Goal: Task Accomplishment & Management: Manage account settings

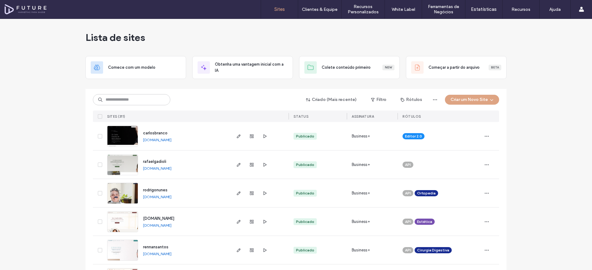
click at [121, 95] on input at bounding box center [131, 99] width 77 height 11
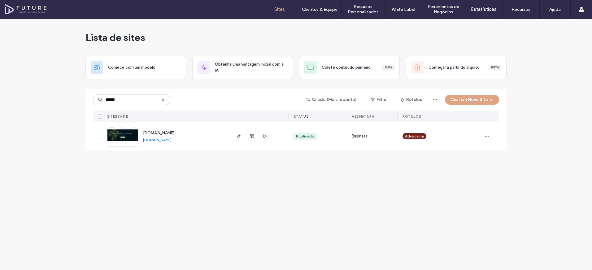
type input "******"
click at [113, 137] on img at bounding box center [122, 147] width 30 height 42
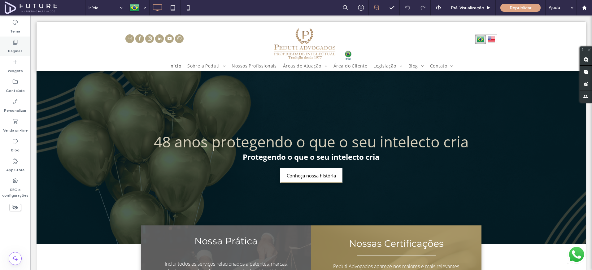
click at [23, 52] on div "Páginas" at bounding box center [15, 47] width 30 height 20
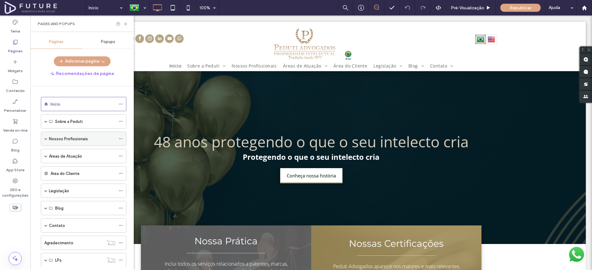
scroll to position [1, 0]
click at [45, 137] on span at bounding box center [45, 137] width 3 height 3
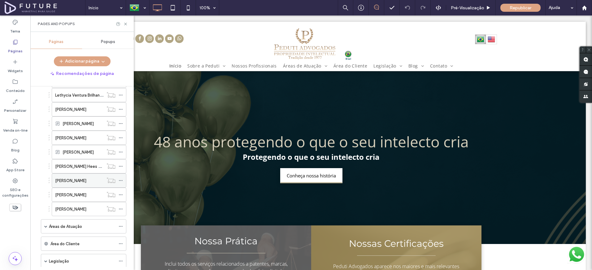
scroll to position [685, 0]
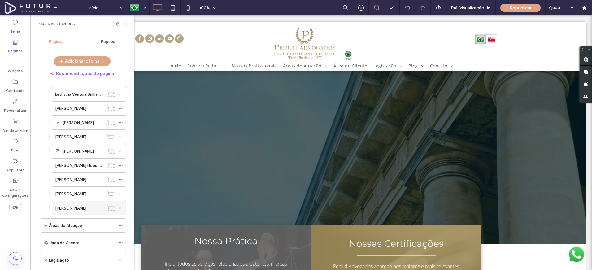
click at [121, 208] on icon at bounding box center [121, 208] width 4 height 4
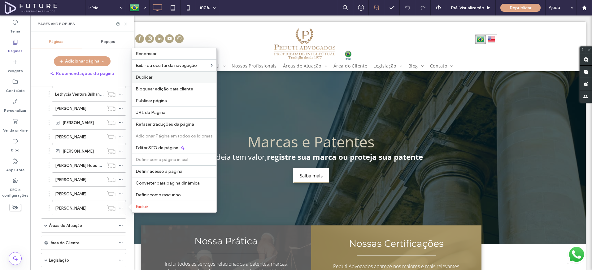
click at [166, 79] on label "Duplicar" at bounding box center [174, 77] width 77 height 5
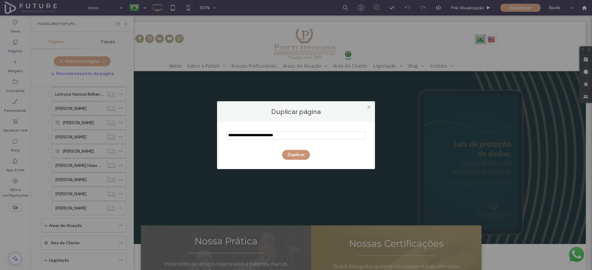
type input "**********"
click at [294, 157] on button "Duplicar" at bounding box center [296, 155] width 28 height 10
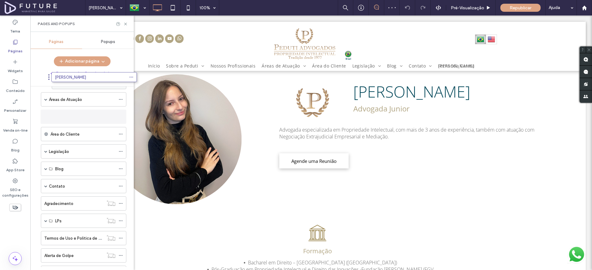
scroll to position [780, 0]
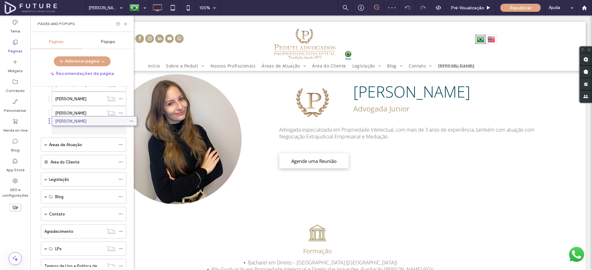
drag, startPoint x: 68, startPoint y: 245, endPoint x: 79, endPoint y: 124, distance: 121.5
click at [121, 126] on icon at bounding box center [121, 127] width 4 height 4
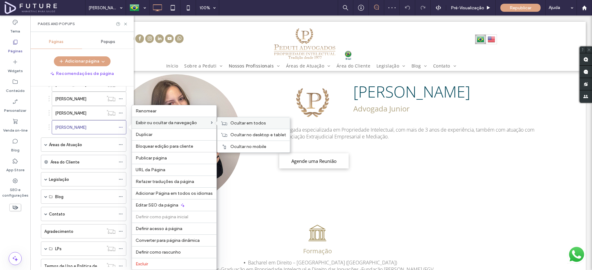
click at [234, 123] on span "Ocultar em todos" at bounding box center [248, 122] width 36 height 5
click at [125, 24] on use at bounding box center [125, 24] width 2 height 2
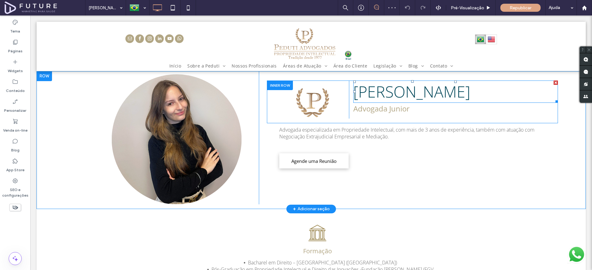
click at [384, 98] on span "[PERSON_NAME]" at bounding box center [411, 91] width 117 height 21
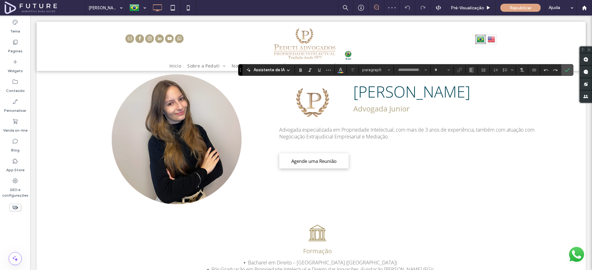
type input "*********"
type input "**"
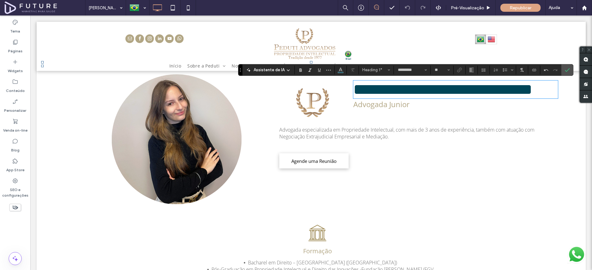
click at [392, 109] on span "Advogada Junior" at bounding box center [381, 104] width 56 height 10
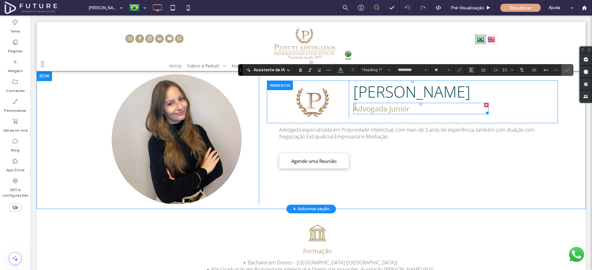
click at [392, 114] on span "Advogada Junior" at bounding box center [381, 108] width 56 height 10
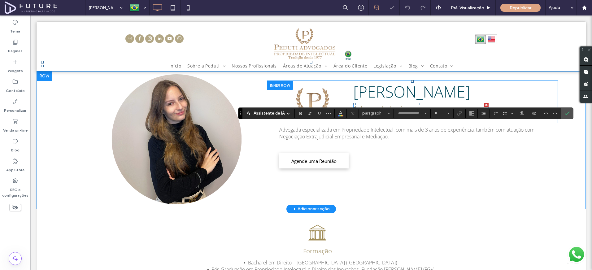
type input "*********"
type input "**"
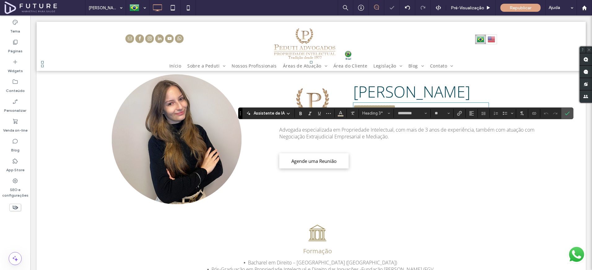
click at [396, 111] on span "**********" at bounding box center [374, 107] width 42 height 7
drag, startPoint x: 390, startPoint y: 129, endPoint x: 432, endPoint y: 128, distance: 42.4
click at [432, 111] on h3 "**********" at bounding box center [420, 107] width 135 height 8
click at [392, 140] on span "Advogada especializada em Propriedade Intelectual, com mais de 3 anos de experi…" at bounding box center [406, 133] width 255 height 14
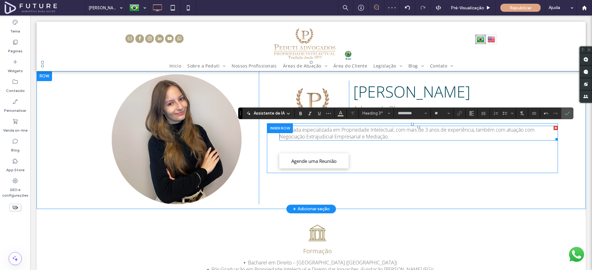
click at [392, 140] on span "Advogada especializada em Propriedade Intelectual, com mais de 3 anos de experi…" at bounding box center [406, 133] width 255 height 14
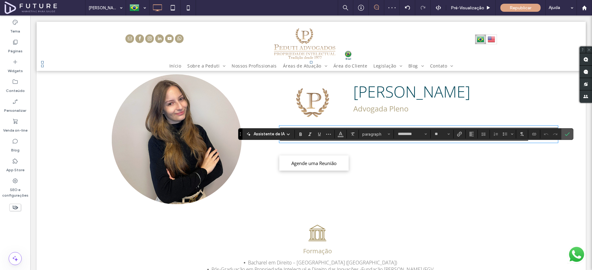
scroll to position [0, 0]
click at [566, 134] on use "Confirmar" at bounding box center [567, 134] width 5 height 4
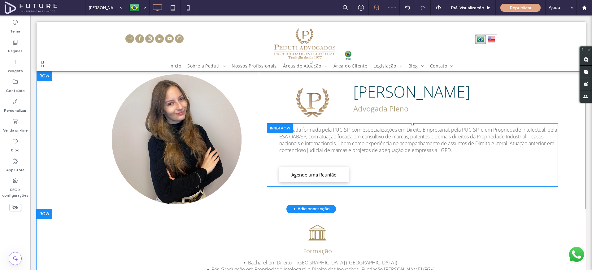
scroll to position [95, 0]
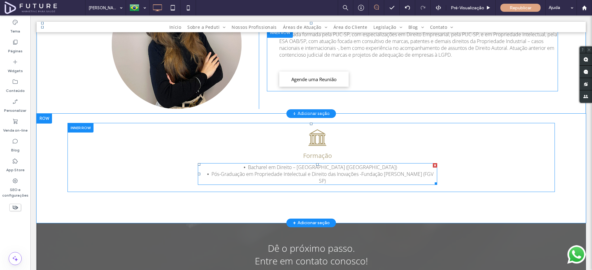
click at [293, 175] on span "Pós-Graduação em Propriedade Intelectual e Direito das Inovações -Fundação Getú…" at bounding box center [322, 178] width 222 height 14
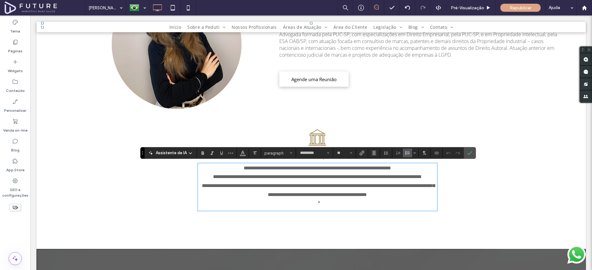
scroll to position [0, 0]
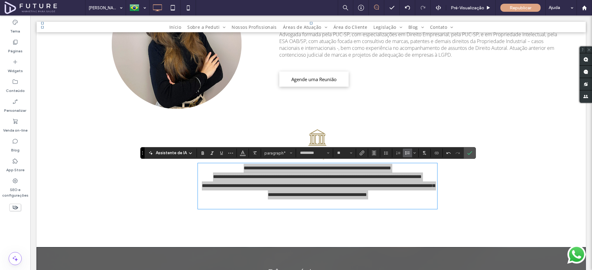
click at [406, 153] on icon "Lista com marcadores" at bounding box center [407, 152] width 5 height 5
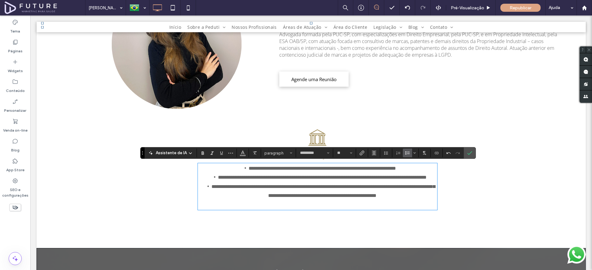
click at [317, 209] on li "**********" at bounding box center [322, 195] width 229 height 27
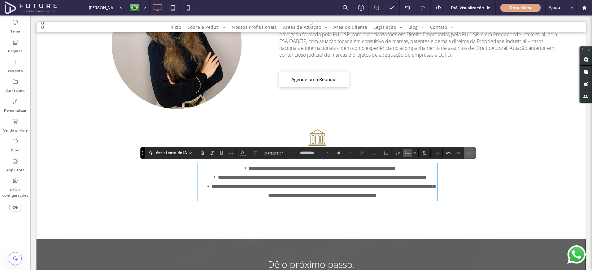
click at [467, 154] on icon "Confirmar" at bounding box center [469, 152] width 5 height 5
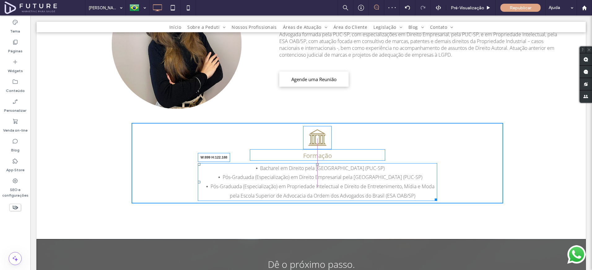
drag, startPoint x: 436, startPoint y: 208, endPoint x: 455, endPoint y: 202, distance: 20.4
click at [455, 202] on div "Formação Bacharel em Direito pela Pontifícia Universidade Católica de São Paulo…" at bounding box center [317, 163] width 371 height 80
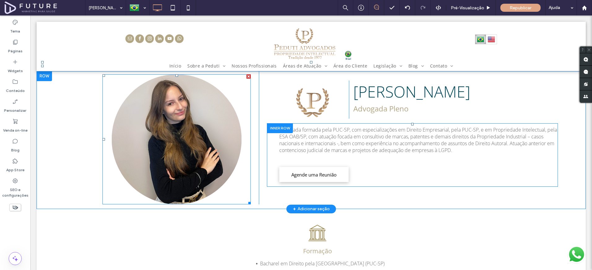
click at [174, 107] on link at bounding box center [176, 139] width 148 height 130
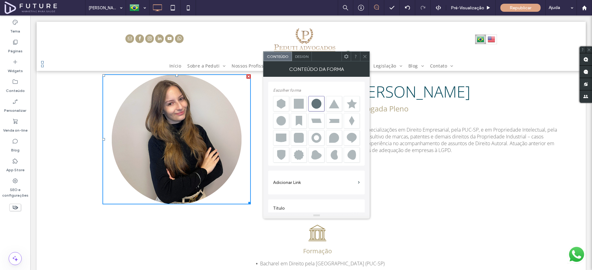
click at [305, 58] on span "Design" at bounding box center [301, 56] width 13 height 5
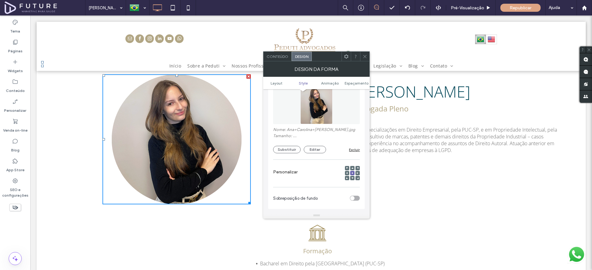
scroll to position [258, 0]
click at [296, 149] on button "Substituir" at bounding box center [287, 147] width 28 height 7
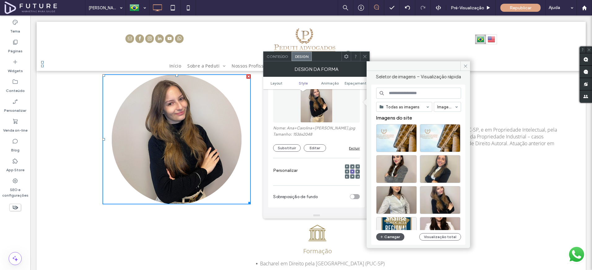
click at [389, 235] on button "Carregar" at bounding box center [390, 236] width 28 height 7
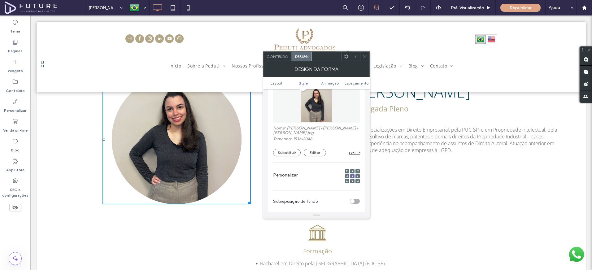
click at [366, 56] on icon at bounding box center [364, 56] width 5 height 5
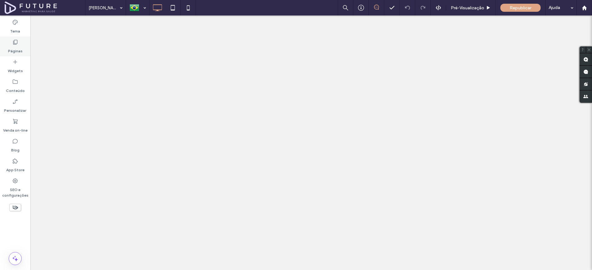
click at [24, 49] on div "Páginas" at bounding box center [15, 47] width 30 height 20
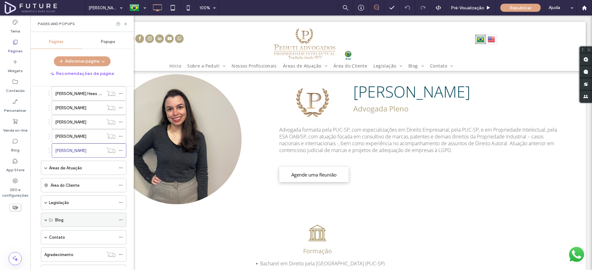
scroll to position [761, 0]
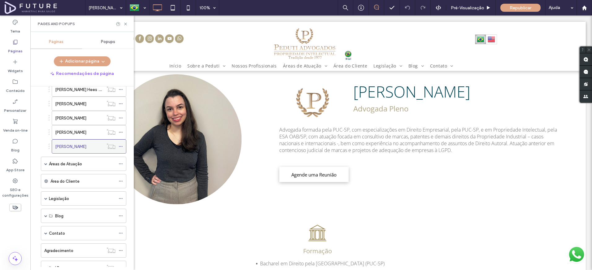
click at [120, 147] on icon at bounding box center [121, 146] width 4 height 4
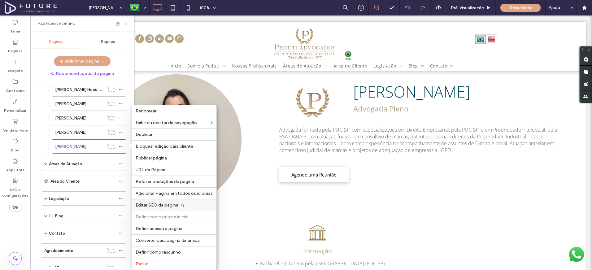
click at [164, 207] on span "Editar SEO da página" at bounding box center [157, 204] width 43 height 5
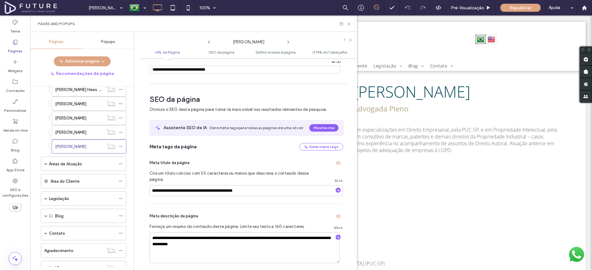
scroll to position [85, 0]
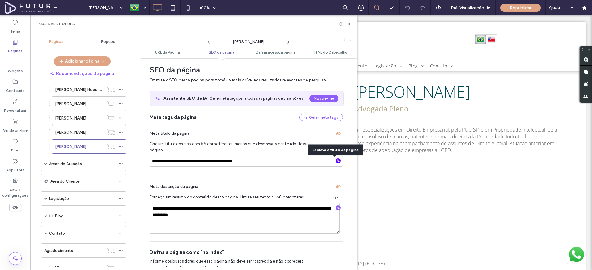
click at [336, 161] on icon "button" at bounding box center [338, 160] width 4 height 4
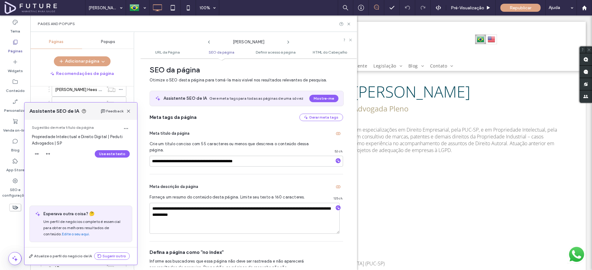
click at [132, 111] on span "button" at bounding box center [128, 110] width 7 height 7
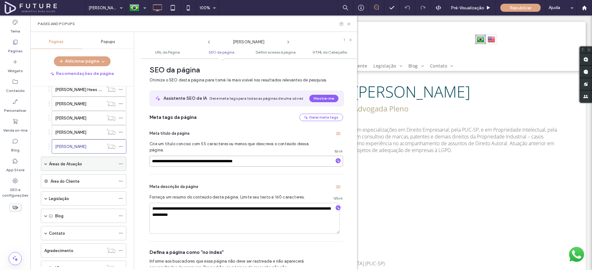
drag, startPoint x: 215, startPoint y: 162, endPoint x: 92, endPoint y: 164, distance: 123.2
click at [92, 164] on div "Páginas Popups Adicionar página Recomendações de página Início Sobre a Peduti Q…" at bounding box center [193, 151] width 327 height 238
type input "**********"
click at [275, 217] on textarea "**********" at bounding box center [245, 218] width 190 height 31
drag, startPoint x: 238, startPoint y: 209, endPoint x: 173, endPoint y: 207, distance: 64.7
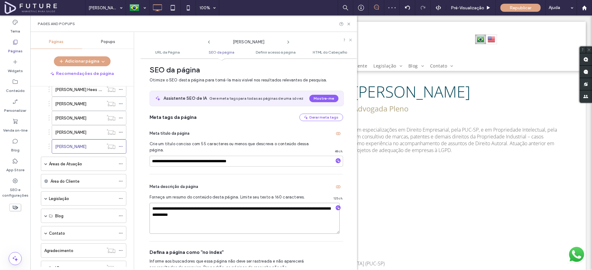
click at [173, 207] on textarea "**********" at bounding box center [245, 218] width 190 height 31
type textarea "**********"
click at [236, 196] on span "Forneça um resumo do conteúdo desta página. Limite seu texto a 160 caracteres." at bounding box center [229, 197] width 159 height 6
click at [121, 146] on use at bounding box center [120, 146] width 3 height 1
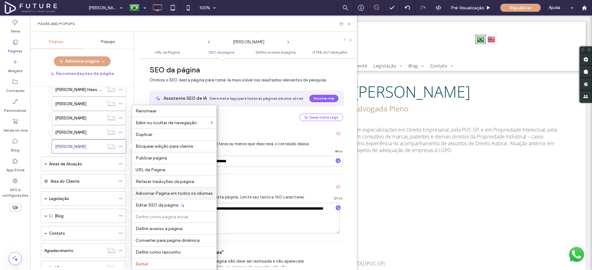
click at [161, 195] on span "Adicionar Página em todos os idiomas" at bounding box center [174, 193] width 77 height 5
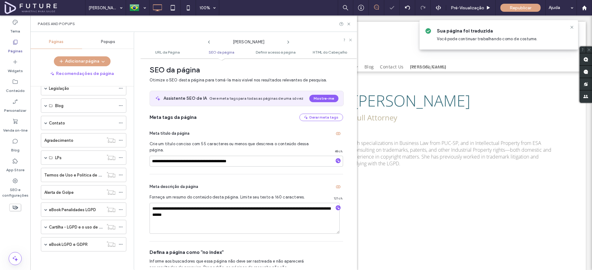
scroll to position [0, 0]
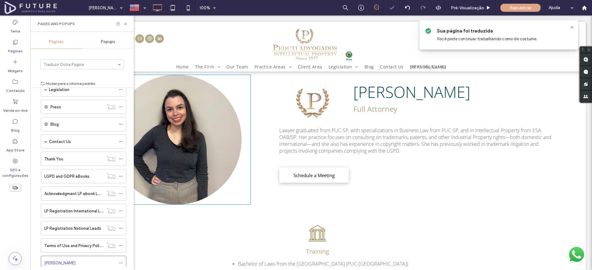
scroll to position [121, 0]
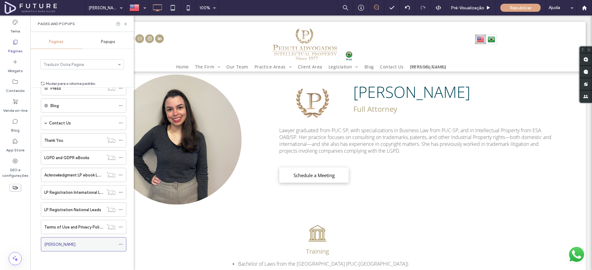
click at [122, 244] on icon at bounding box center [121, 244] width 4 height 4
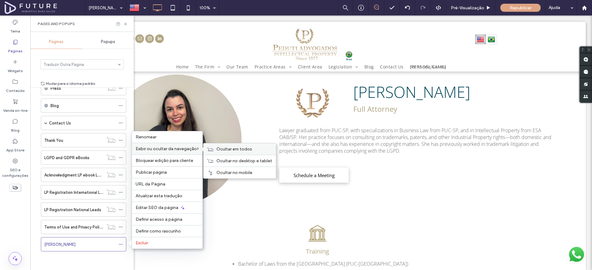
click at [236, 148] on span "Ocultar em todos" at bounding box center [234, 148] width 36 height 5
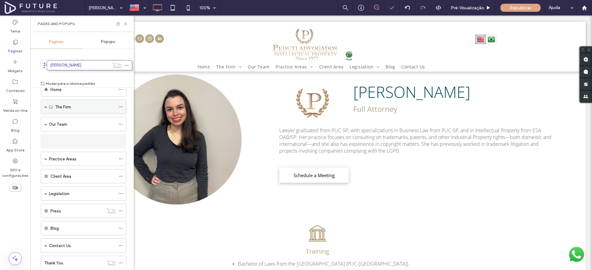
scroll to position [0, 0]
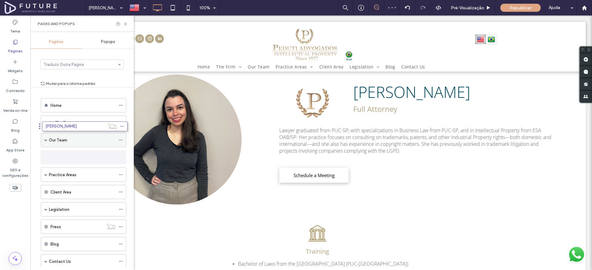
drag, startPoint x: 64, startPoint y: 247, endPoint x: 65, endPoint y: 146, distance: 100.6
click at [46, 139] on span at bounding box center [45, 139] width 3 height 3
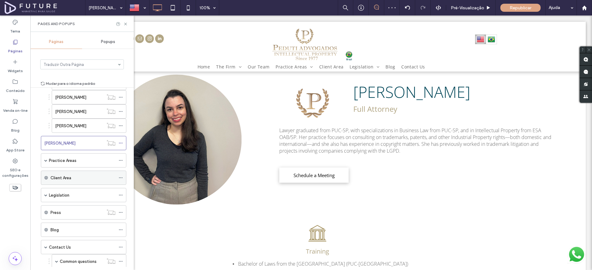
scroll to position [738, 0]
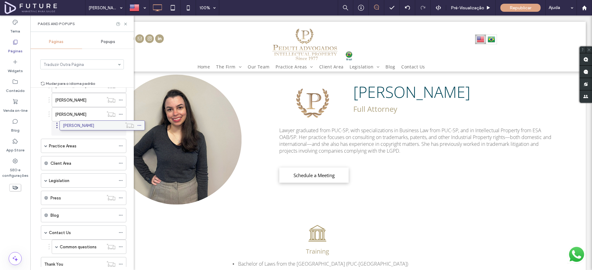
drag, startPoint x: 48, startPoint y: 134, endPoint x: 67, endPoint y: 130, distance: 19.0
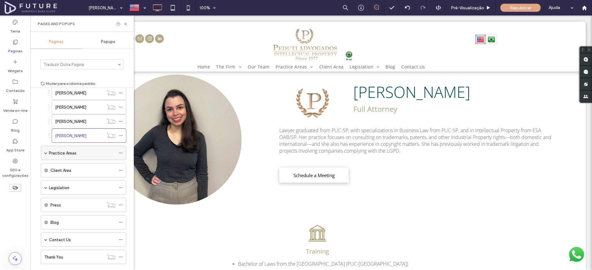
scroll to position [699, 0]
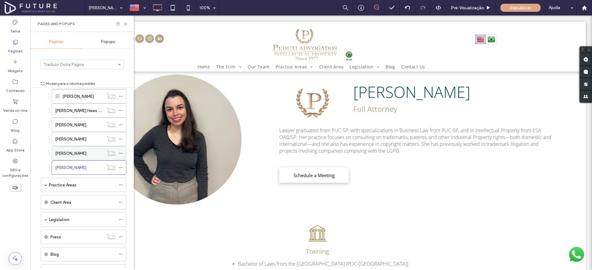
click at [86, 152] on label "[PERSON_NAME]" at bounding box center [70, 153] width 31 height 11
click at [98, 153] on div at bounding box center [296, 135] width 592 height 270
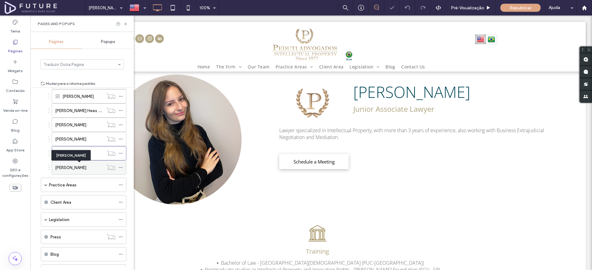
click at [86, 165] on label "[PERSON_NAME]" at bounding box center [70, 167] width 31 height 11
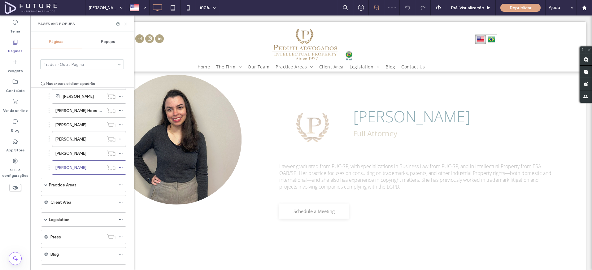
click at [126, 23] on icon at bounding box center [125, 24] width 5 height 5
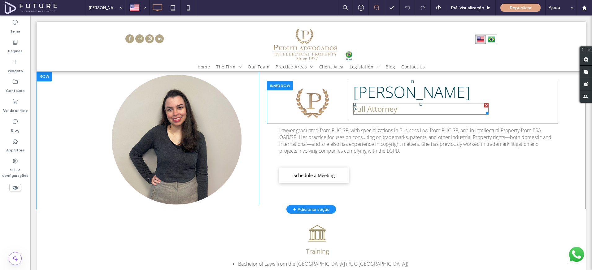
click at [387, 114] on span "Full Attorney" at bounding box center [375, 109] width 44 height 10
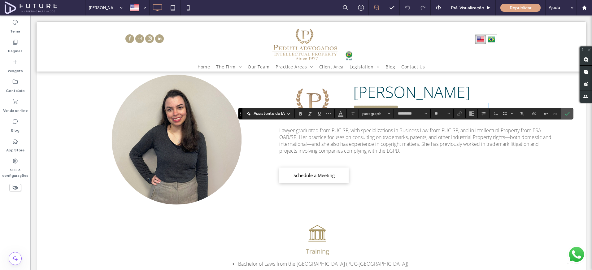
type input "**"
click at [569, 114] on label "Confirmar" at bounding box center [566, 113] width 9 height 11
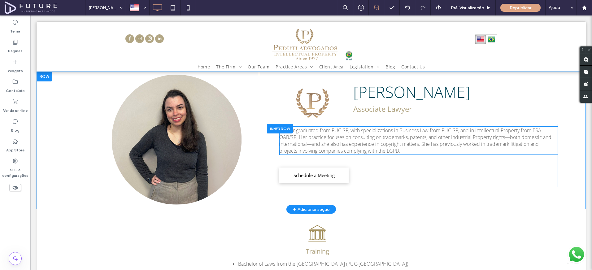
click at [388, 154] on span "Lawyer graduated from PUC-SP, with specializations in Business Law from PUC-SP,…" at bounding box center [415, 140] width 272 height 27
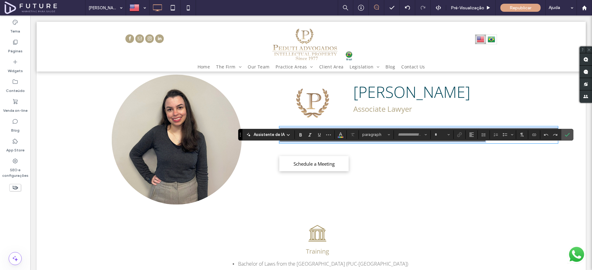
type input "*********"
type input "**"
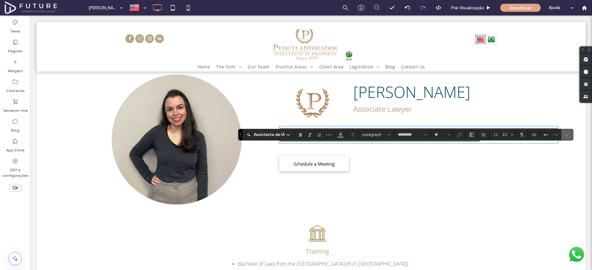
click at [567, 134] on use "Confirmar" at bounding box center [567, 135] width 5 height 4
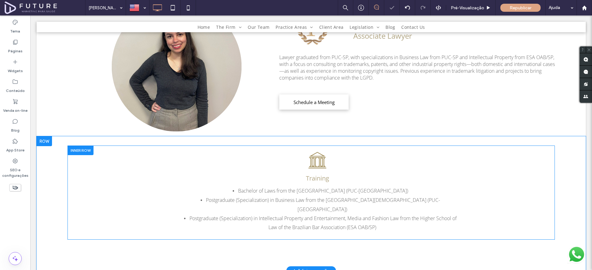
scroll to position [95, 0]
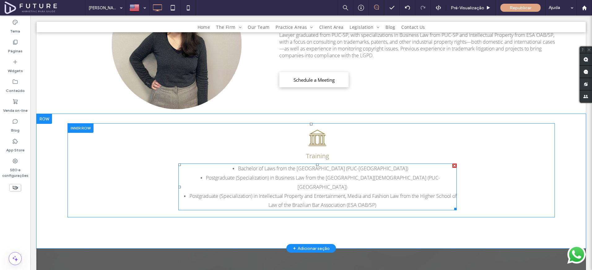
click at [277, 173] on li "Bachelor of Laws from the [GEOGRAPHIC_DATA] (PUC-[GEOGRAPHIC_DATA])" at bounding box center [322, 168] width 268 height 9
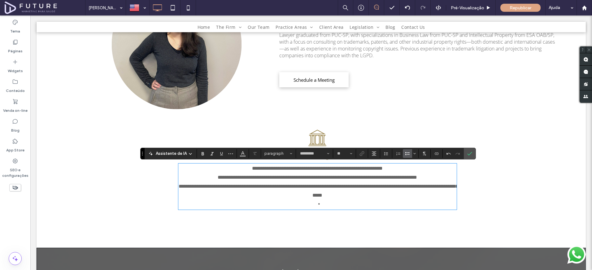
scroll to position [0, 0]
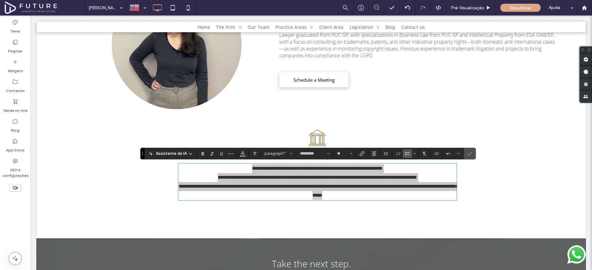
click at [403, 156] on label "Lista com marcadores" at bounding box center [407, 153] width 9 height 9
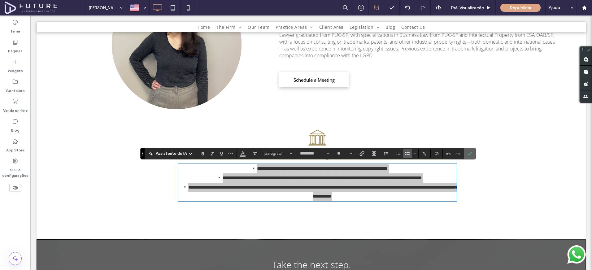
drag, startPoint x: 472, startPoint y: 154, endPoint x: 432, endPoint y: 169, distance: 42.2
click at [472, 154] on label "Confirmar" at bounding box center [469, 153] width 9 height 11
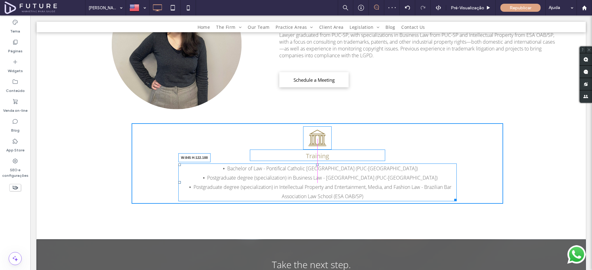
drag, startPoint x: 453, startPoint y: 200, endPoint x: 475, endPoint y: 213, distance: 25.5
click at [452, 198] on div at bounding box center [454, 199] width 5 height 5
drag, startPoint x: 444, startPoint y: 200, endPoint x: 517, endPoint y: 197, distance: 72.5
click at [517, 197] on div "Training Bachelor of Law - [GEOGRAPHIC_DATA] (PUC-SP) Postgraduate degree (spec…" at bounding box center [310, 165] width 487 height 85
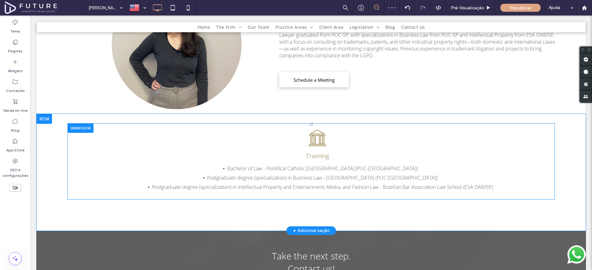
click at [85, 128] on div at bounding box center [80, 128] width 26 height 10
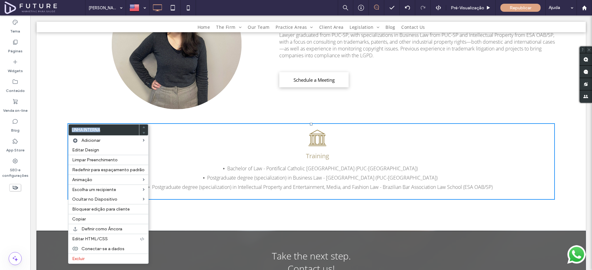
drag, startPoint x: 130, startPoint y: 143, endPoint x: 167, endPoint y: 143, distance: 37.8
click at [154, 134] on div "Training Bachelor of Law - [GEOGRAPHIC_DATA] (PUC-SP) Postgraduate degree (spec…" at bounding box center [317, 159] width 371 height 72
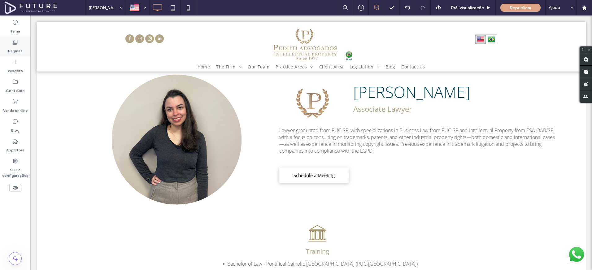
click at [21, 50] on label "Páginas" at bounding box center [15, 49] width 15 height 9
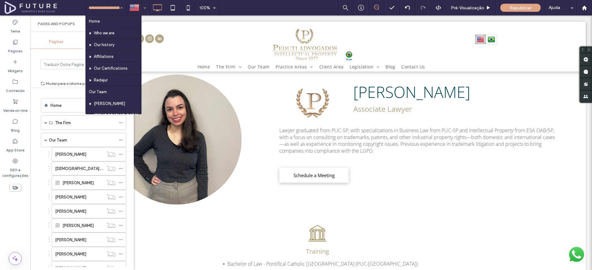
click at [135, 6] on div at bounding box center [137, 7] width 23 height 15
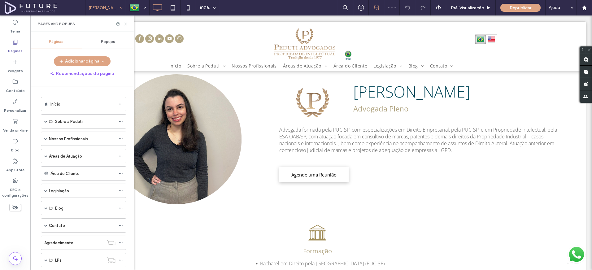
click at [31, 94] on div "Início Sobre a Peduti Quem Somos Nossa História Nossas Certificações Redejur As…" at bounding box center [81, 176] width 103 height 180
click at [126, 22] on icon at bounding box center [125, 24] width 5 height 5
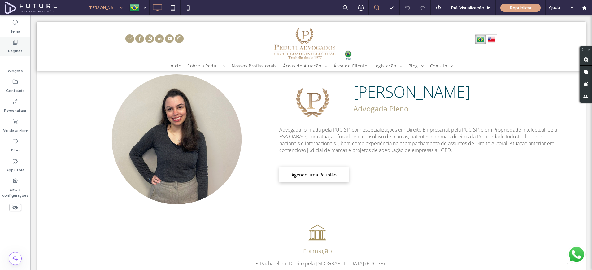
click at [21, 53] on label "Páginas" at bounding box center [15, 49] width 15 height 9
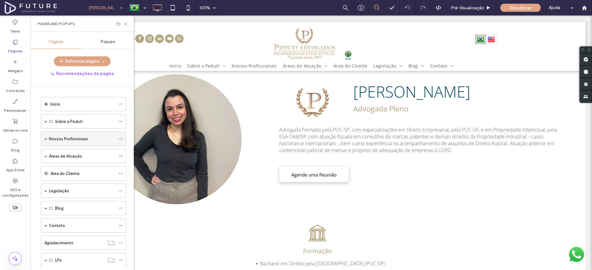
click at [62, 141] on label "Nossos Profissionais" at bounding box center [68, 138] width 39 height 11
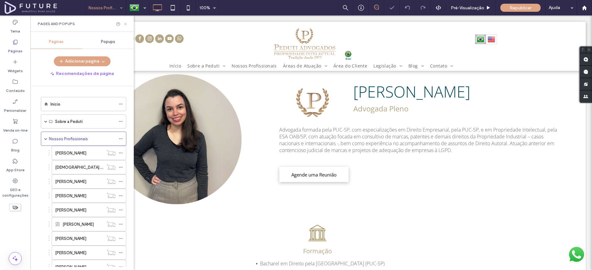
click at [127, 25] on icon at bounding box center [125, 24] width 5 height 5
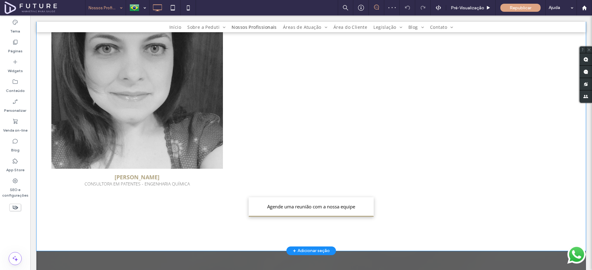
scroll to position [1769, 0]
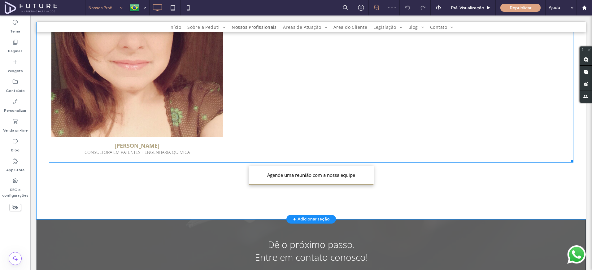
click at [180, 120] on link at bounding box center [136, 51] width 171 height 171
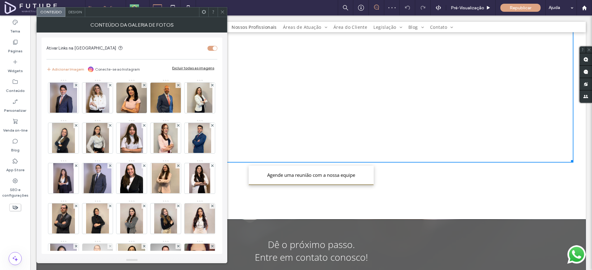
scroll to position [114, 0]
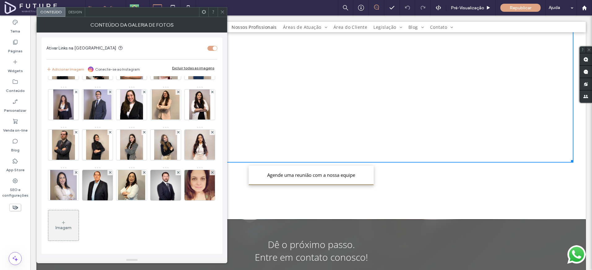
click at [79, 225] on div "Imagem" at bounding box center [63, 225] width 30 height 29
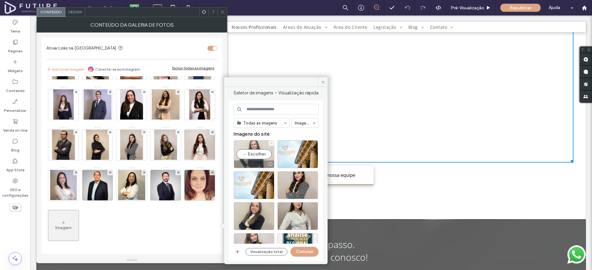
click at [249, 160] on div "Escolher" at bounding box center [254, 154] width 41 height 28
click at [311, 253] on button "Concluir" at bounding box center [304, 252] width 28 height 10
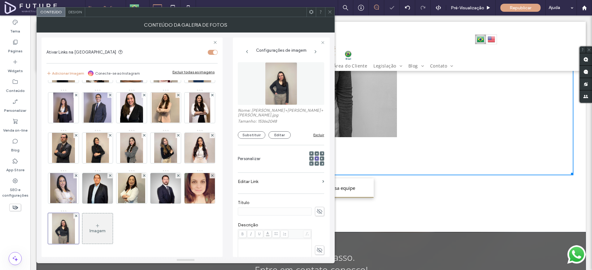
click at [315, 213] on span at bounding box center [319, 211] width 9 height 9
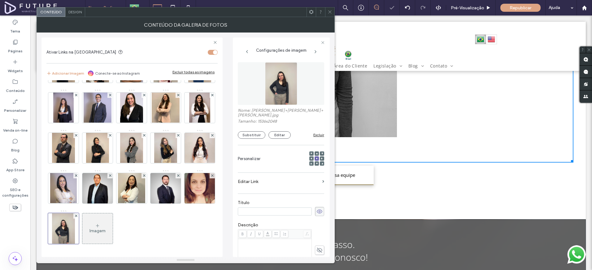
click at [299, 215] on input at bounding box center [275, 211] width 74 height 8
type input "**********"
click at [184, 203] on img at bounding box center [199, 188] width 30 height 30
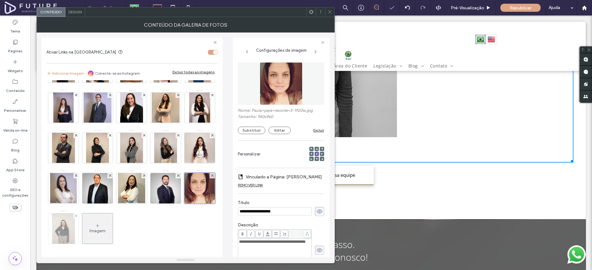
click at [79, 233] on div at bounding box center [63, 228] width 30 height 30
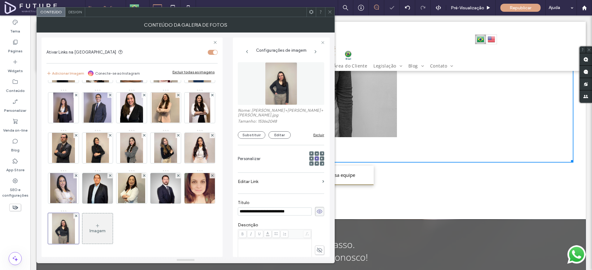
scroll to position [94, 0]
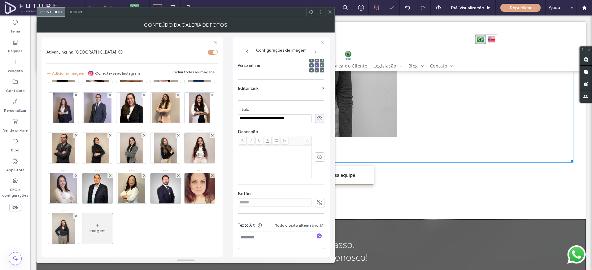
click at [315, 158] on span at bounding box center [319, 156] width 9 height 9
click at [283, 168] on div "Rich Text Editor" at bounding box center [275, 161] width 72 height 31
click at [184, 203] on img at bounding box center [199, 188] width 30 height 30
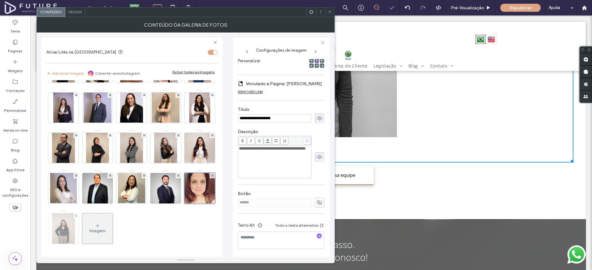
scroll to position [89, 0]
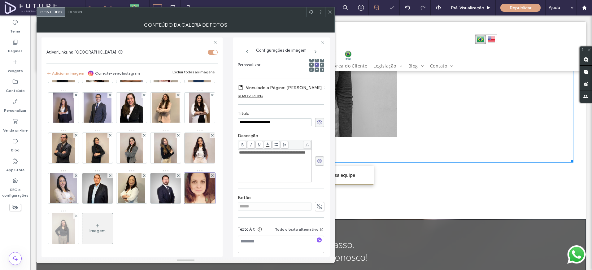
click at [75, 230] on img at bounding box center [63, 228] width 23 height 30
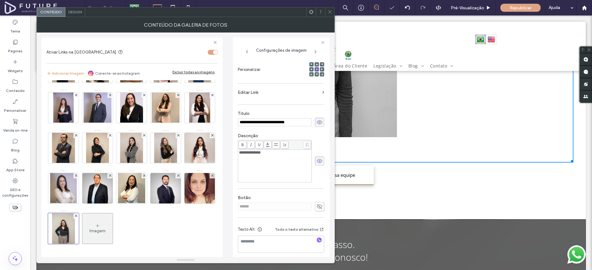
scroll to position [94, 0]
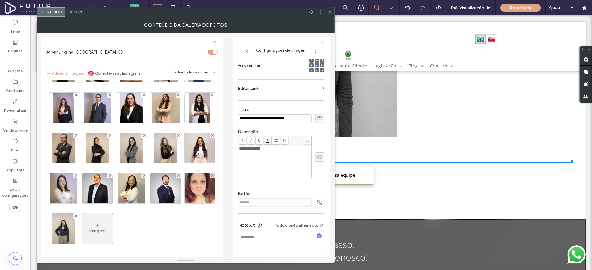
click at [273, 90] on label "Editar Link" at bounding box center [279, 88] width 82 height 11
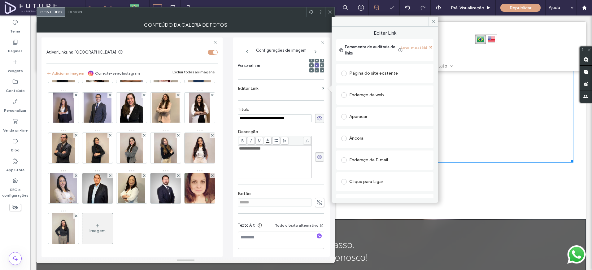
click at [371, 70] on div "Página do site existente" at bounding box center [384, 73] width 87 height 10
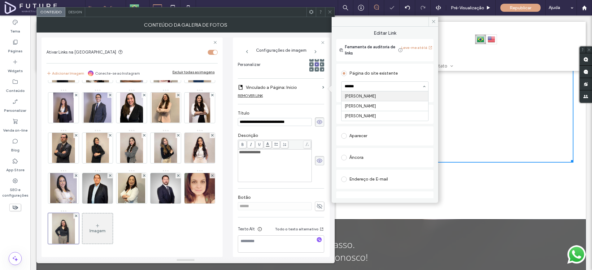
type input "*******"
click at [232, 125] on div "**********" at bounding box center [185, 145] width 288 height 224
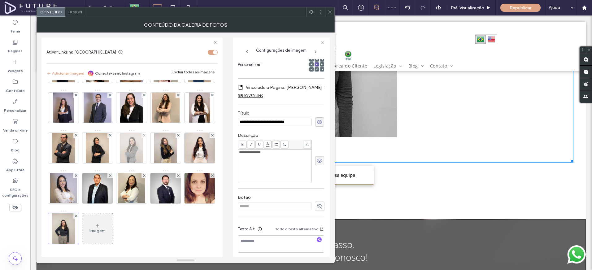
click at [120, 157] on img at bounding box center [131, 148] width 23 height 30
click at [189, 112] on img at bounding box center [199, 108] width 21 height 30
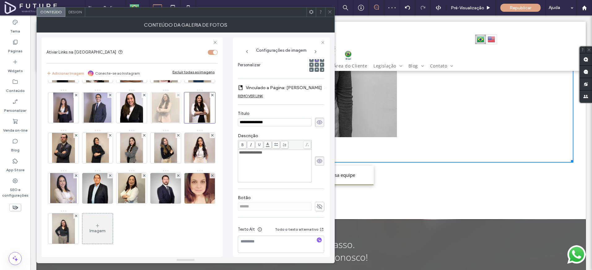
click at [152, 111] on img at bounding box center [166, 108] width 28 height 30
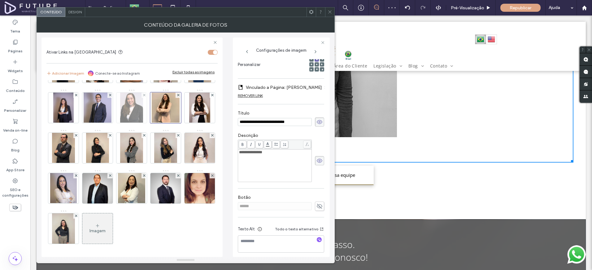
click at [120, 110] on img at bounding box center [131, 108] width 23 height 30
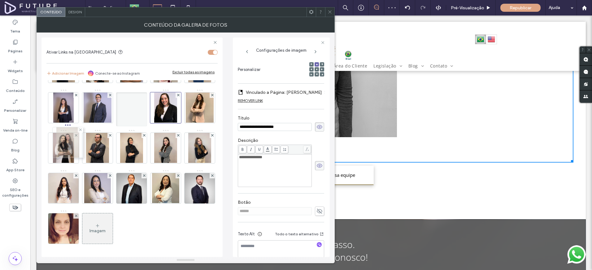
drag, startPoint x: 95, startPoint y: 230, endPoint x: 63, endPoint y: 104, distance: 130.6
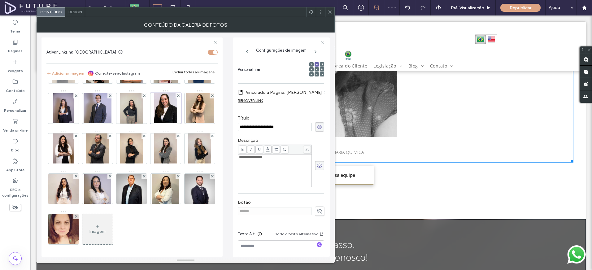
scroll to position [14, 0]
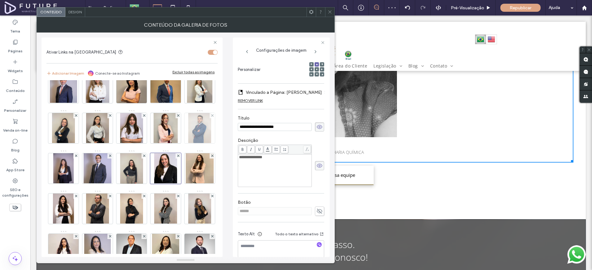
click at [188, 143] on img at bounding box center [199, 128] width 23 height 30
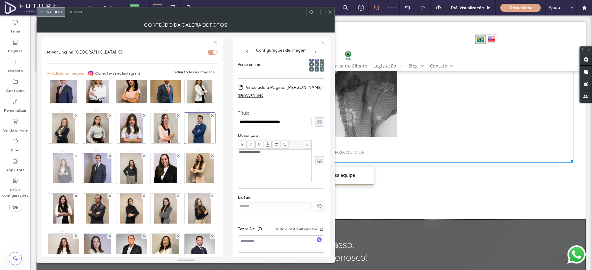
click at [73, 170] on img at bounding box center [63, 168] width 20 height 30
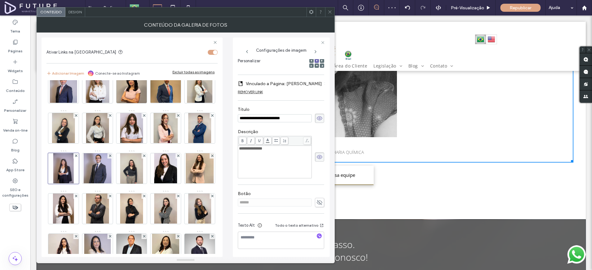
scroll to position [89, 0]
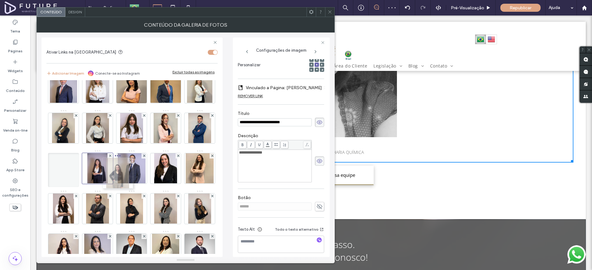
drag, startPoint x: 62, startPoint y: 207, endPoint x: 115, endPoint y: 172, distance: 63.5
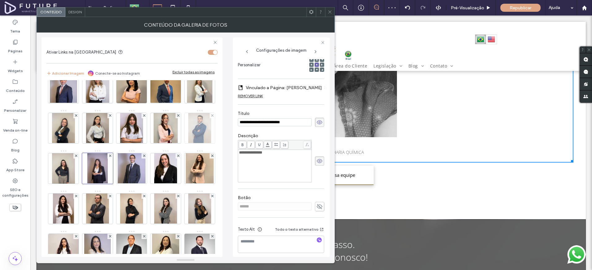
click at [188, 143] on img at bounding box center [199, 128] width 23 height 30
click at [154, 143] on img at bounding box center [166, 128] width 24 height 30
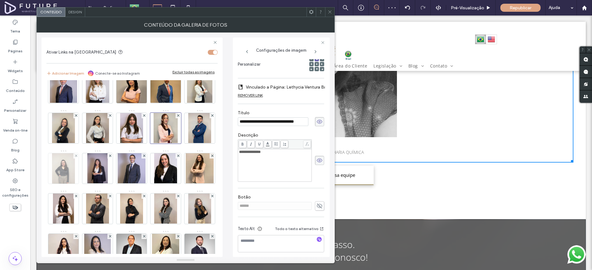
scroll to position [0, 0]
click at [75, 170] on img at bounding box center [63, 168] width 23 height 30
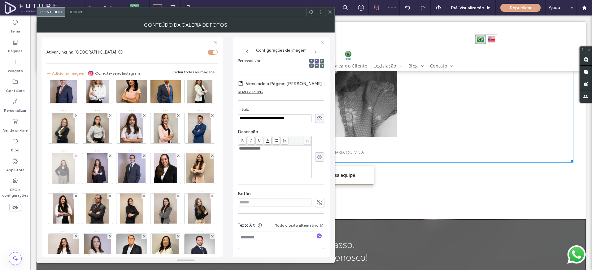
scroll to position [94, 0]
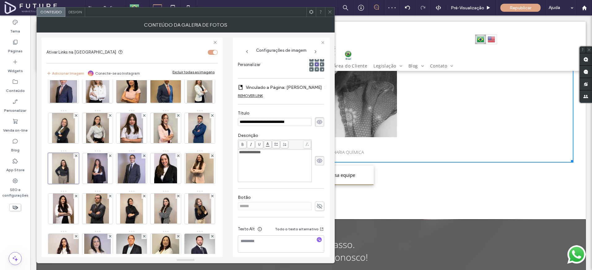
click at [201, 155] on div "Imagem" at bounding box center [131, 189] width 171 height 241
click at [332, 11] on icon at bounding box center [329, 12] width 5 height 5
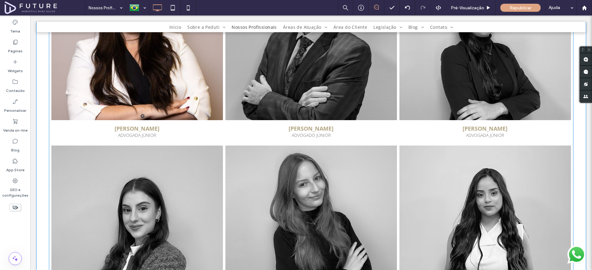
scroll to position [1136, 0]
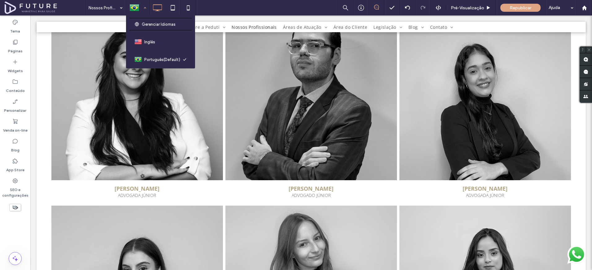
click at [133, 11] on div at bounding box center [137, 7] width 23 height 15
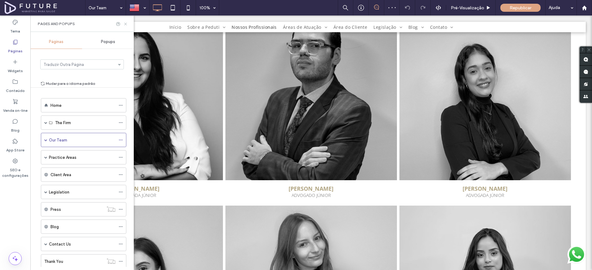
click at [127, 24] on icon at bounding box center [125, 24] width 5 height 5
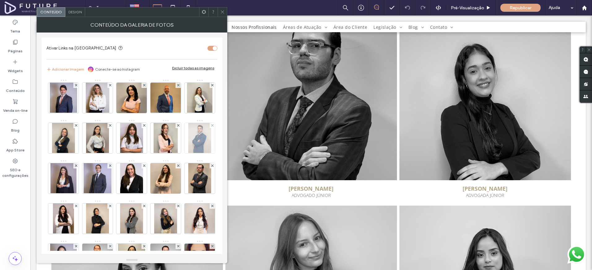
scroll to position [114, 0]
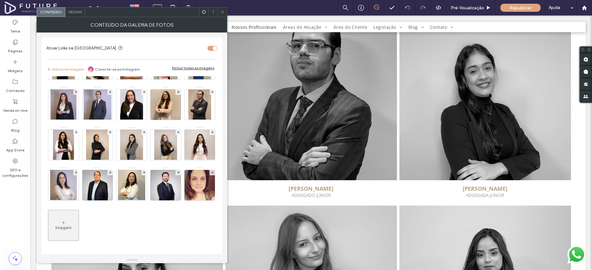
drag, startPoint x: 98, startPoint y: 215, endPoint x: 104, endPoint y: 212, distance: 7.2
click at [79, 215] on div "Imagem" at bounding box center [63, 225] width 30 height 29
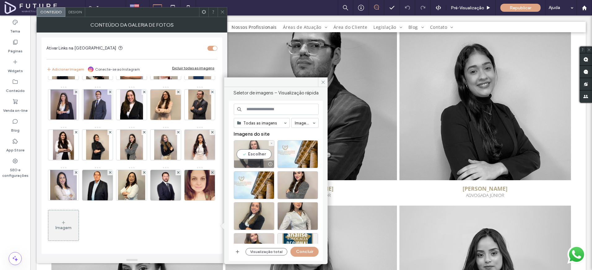
click at [254, 154] on div "Escolher" at bounding box center [254, 154] width 41 height 28
click at [302, 253] on button "Concluir" at bounding box center [304, 252] width 28 height 10
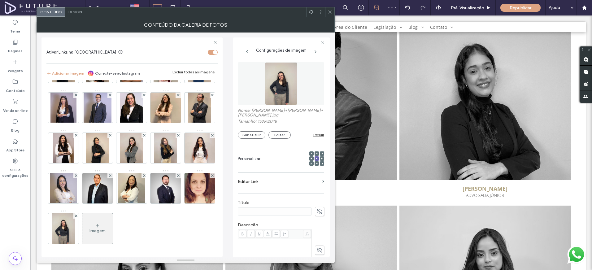
click at [316, 210] on icon at bounding box center [319, 211] width 6 height 7
click at [284, 215] on input at bounding box center [275, 211] width 74 height 8
click at [302, 212] on input "**********" at bounding box center [275, 211] width 74 height 8
click at [269, 214] on input "**********" at bounding box center [275, 211] width 74 height 8
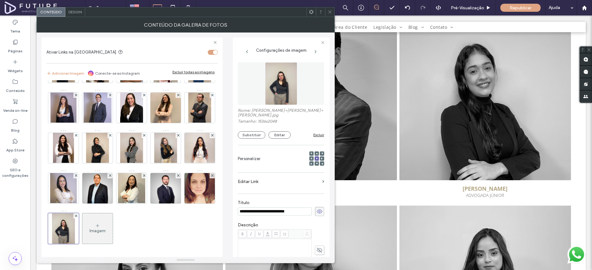
click at [269, 214] on input "**********" at bounding box center [275, 211] width 74 height 8
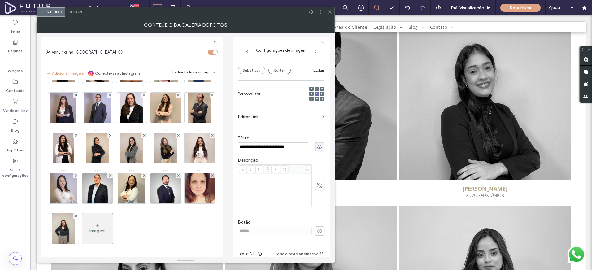
type input "**********"
click at [306, 190] on div "Rich Text Editor" at bounding box center [275, 190] width 72 height 31
click at [297, 189] on div "Rich Text Editor" at bounding box center [275, 190] width 72 height 31
click at [272, 121] on label "Editar Link" at bounding box center [279, 116] width 82 height 11
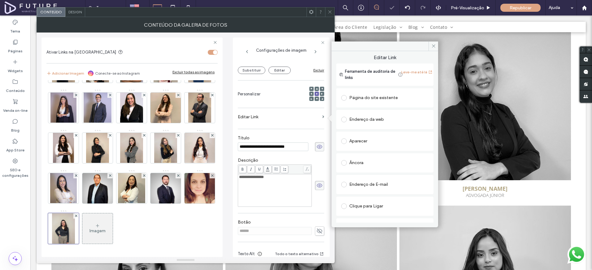
click at [370, 100] on div "Página do site existente" at bounding box center [384, 98] width 87 height 10
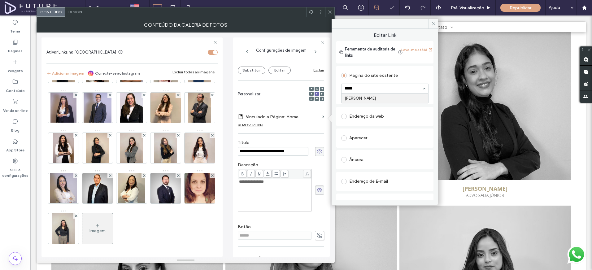
type input "******"
click at [227, 131] on div "**********" at bounding box center [185, 145] width 288 height 224
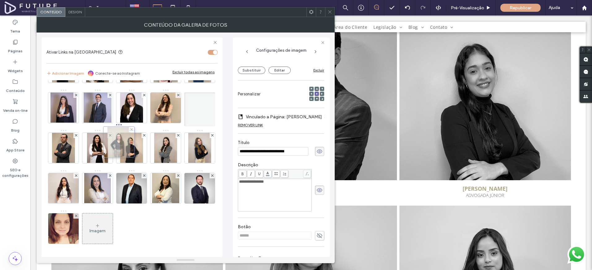
drag, startPoint x: 95, startPoint y: 234, endPoint x: 115, endPoint y: 107, distance: 128.1
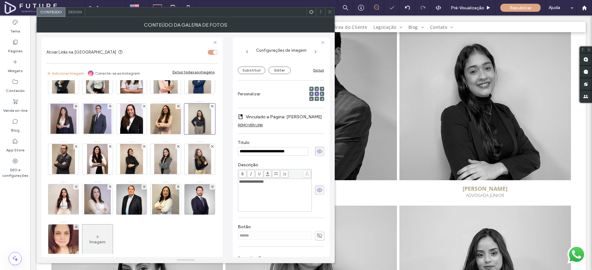
scroll to position [56, 0]
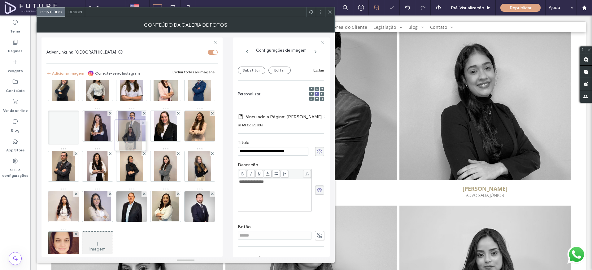
drag, startPoint x: 128, startPoint y: 169, endPoint x: 125, endPoint y: 137, distance: 32.3
click at [331, 14] on span at bounding box center [329, 11] width 5 height 9
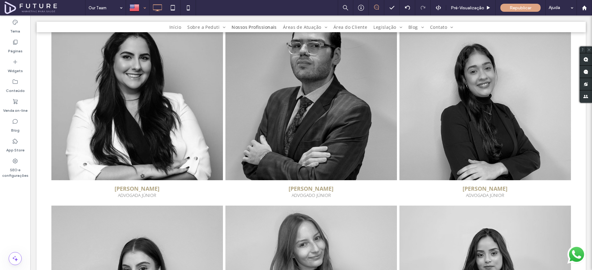
click at [136, 10] on div at bounding box center [137, 7] width 23 height 15
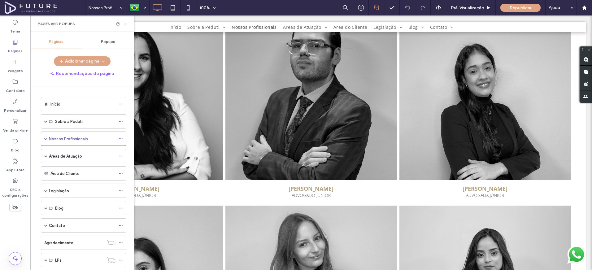
click at [124, 24] on icon at bounding box center [125, 24] width 5 height 5
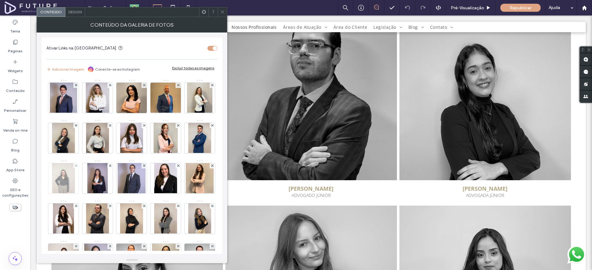
scroll to position [1, 0]
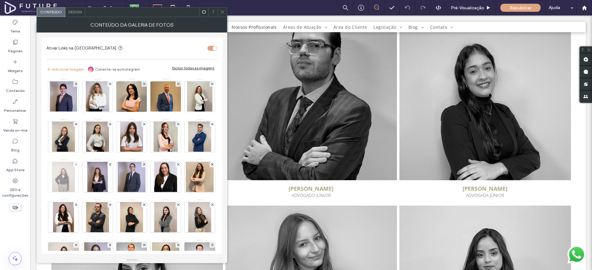
click at [75, 176] on img at bounding box center [63, 177] width 23 height 30
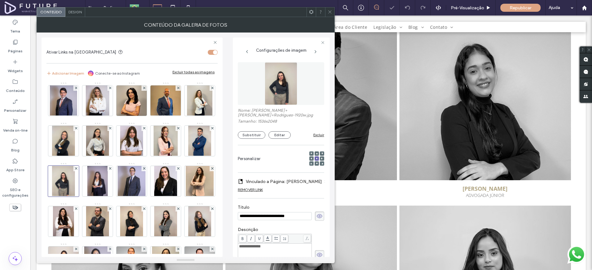
scroll to position [0, 0]
click at [276, 217] on input "**********" at bounding box center [275, 216] width 74 height 8
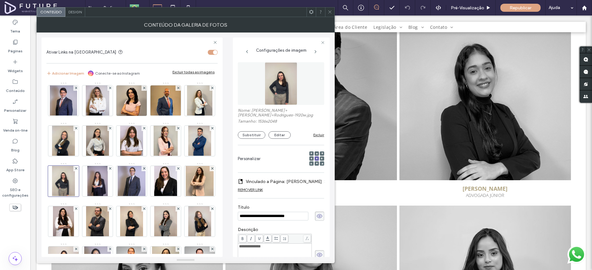
type input "**********"
click at [231, 199] on div "**********" at bounding box center [185, 145] width 288 height 224
click at [332, 11] on icon at bounding box center [329, 12] width 5 height 5
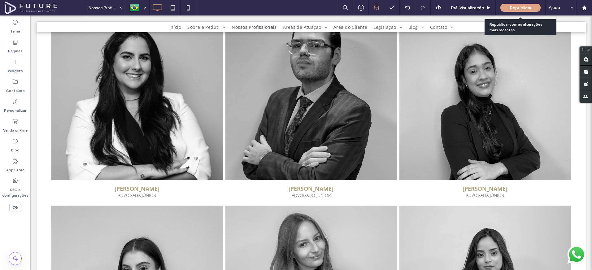
click at [516, 6] on span "Republicar" at bounding box center [520, 7] width 22 height 5
